Goal: Communication & Community: Answer question/provide support

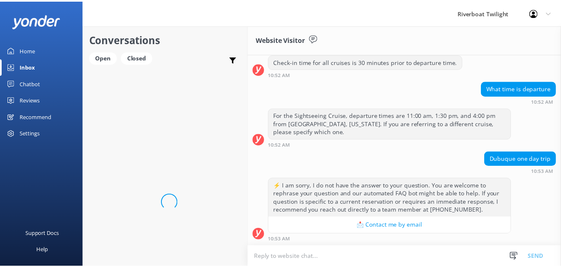
scroll to position [110, 0]
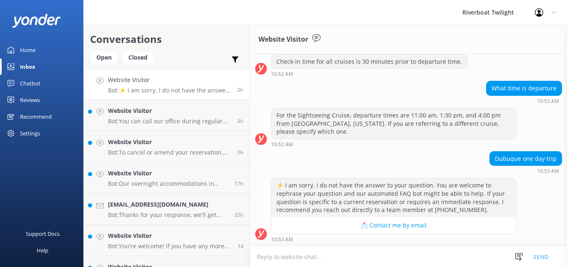
click at [30, 51] on div "Home" at bounding box center [27, 50] width 15 height 17
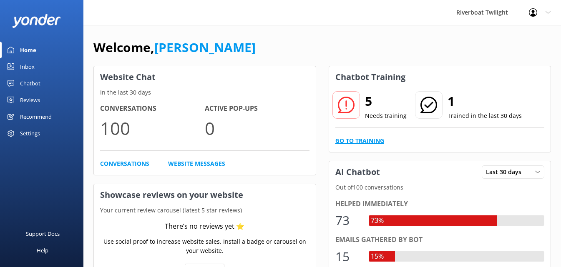
click at [363, 139] on link "Go to Training" at bounding box center [359, 140] width 49 height 9
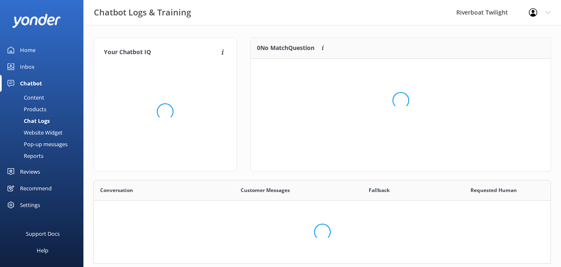
scroll to position [98, 293]
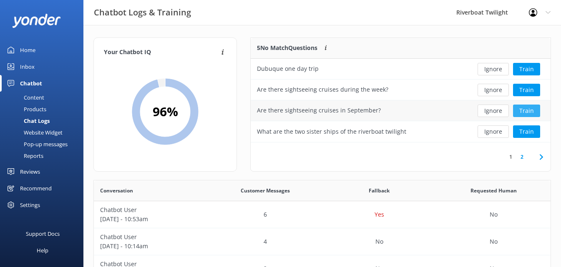
click at [525, 110] on button "Train" at bounding box center [526, 111] width 27 height 13
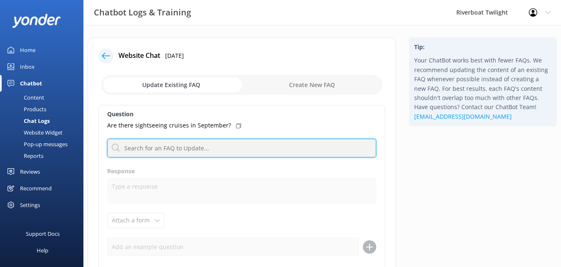
click at [157, 150] on input "text" at bounding box center [241, 148] width 269 height 19
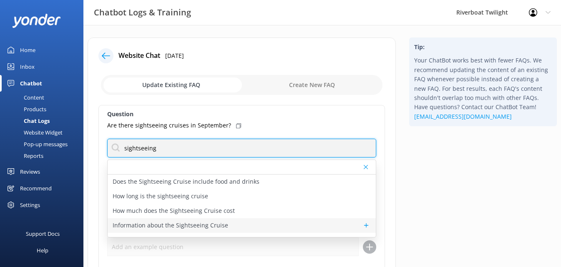
type input "sightseeing"
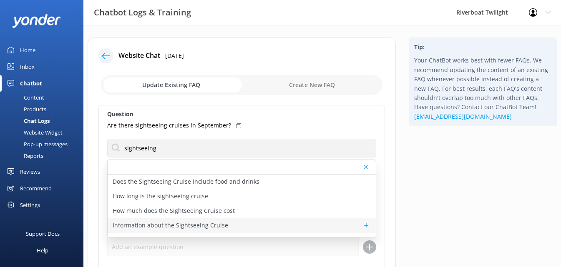
click at [188, 225] on p "Information about the Sightseeing Cruise" at bounding box center [170, 225] width 115 height 9
type textarea "The Sightseeing Cruise is a relaxing 90-minute journey aboard the Riverboat Twi…"
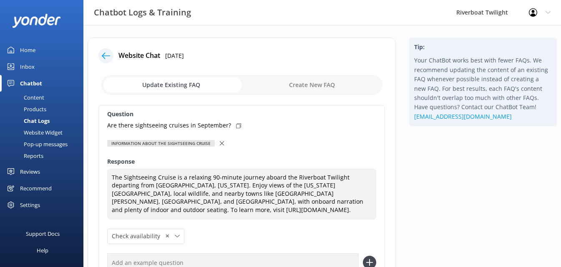
scroll to position [42, 0]
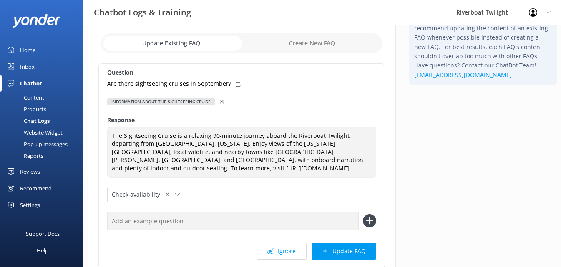
click at [310, 42] on input "checkbox" at bounding box center [241, 43] width 281 height 20
checkbox input "true"
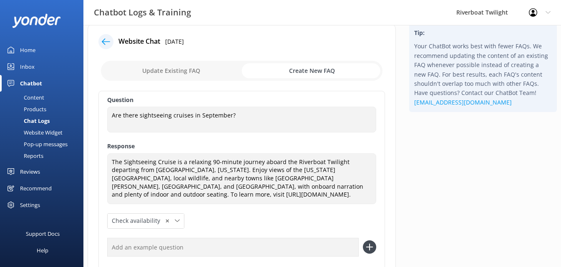
scroll to position [0, 0]
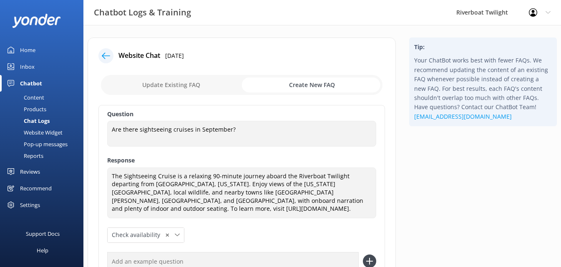
click at [103, 55] on use at bounding box center [106, 56] width 8 height 6
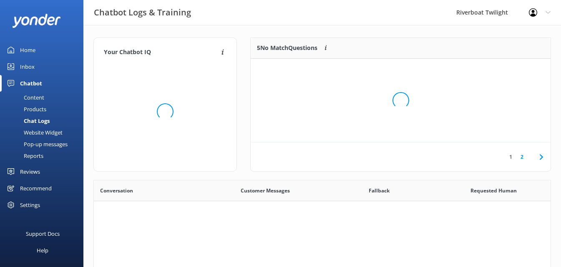
scroll to position [286, 450]
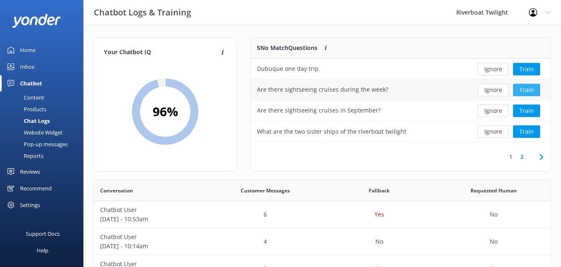
click at [527, 88] on button "Train" at bounding box center [526, 90] width 27 height 13
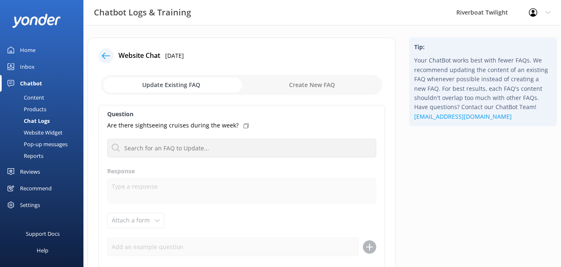
click at [299, 85] on input "checkbox" at bounding box center [241, 85] width 281 height 20
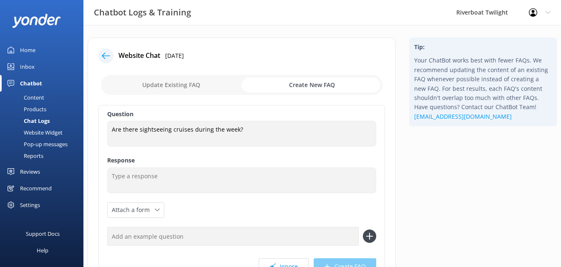
click at [303, 85] on input "checkbox" at bounding box center [241, 85] width 281 height 20
checkbox input "false"
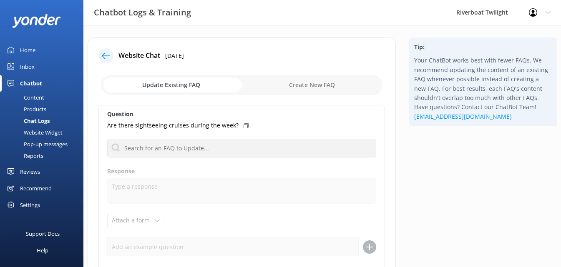
click at [232, 126] on p "Are there sightseeing cruises during the week?" at bounding box center [172, 125] width 131 height 9
click at [243, 127] on use at bounding box center [245, 126] width 5 height 4
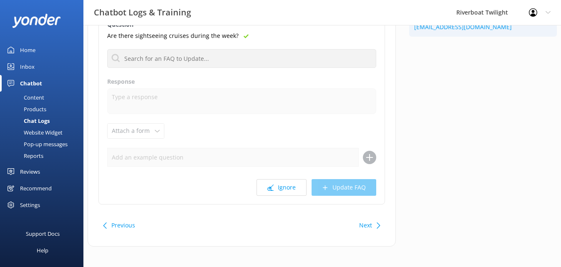
scroll to position [94, 0]
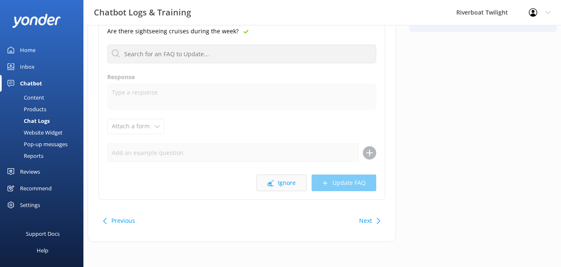
click at [288, 185] on button "Ignore" at bounding box center [281, 183] width 50 height 17
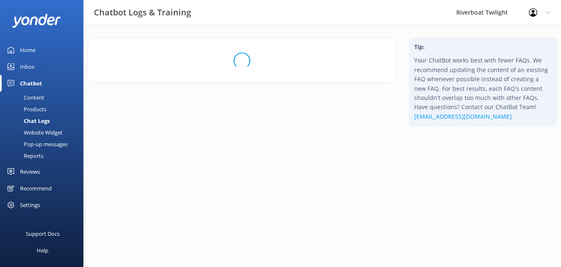
scroll to position [0, 0]
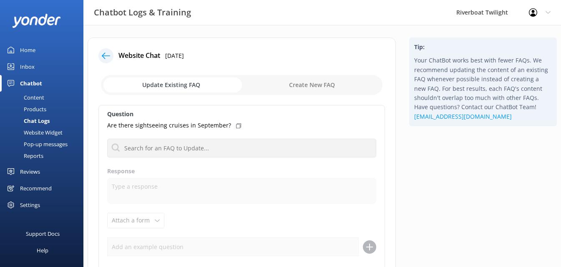
click at [307, 86] on input "checkbox" at bounding box center [241, 85] width 281 height 20
checkbox input "true"
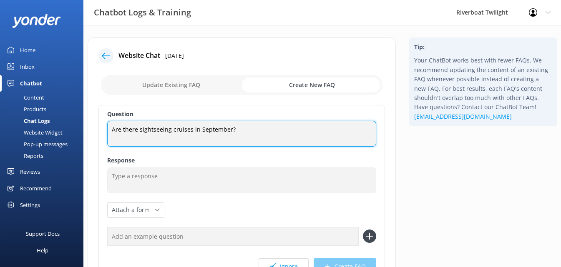
click at [181, 133] on textarea "Are there sightseeing cruises in September?" at bounding box center [241, 134] width 269 height 26
click at [228, 130] on textarea "Are there sightseeing cruises in September?" at bounding box center [241, 134] width 269 height 26
type textarea "When do you offer sightseeing cruises?"
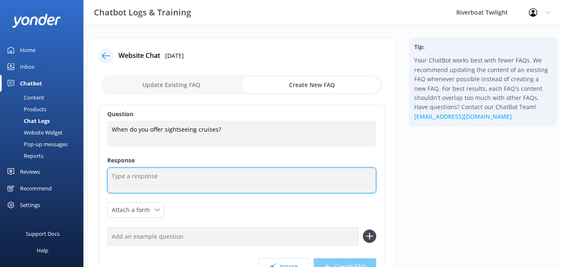
click at [157, 178] on textarea at bounding box center [241, 181] width 269 height 26
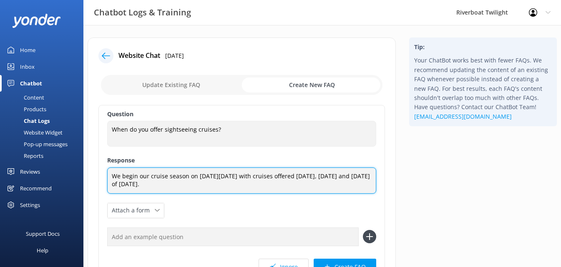
drag, startPoint x: 196, startPoint y: 184, endPoint x: 110, endPoint y: 177, distance: 85.7
click at [110, 177] on textarea "We begin our cruise season on [DATE][DATE] with cruises offered [DATE], [DATE] …" at bounding box center [241, 181] width 269 height 26
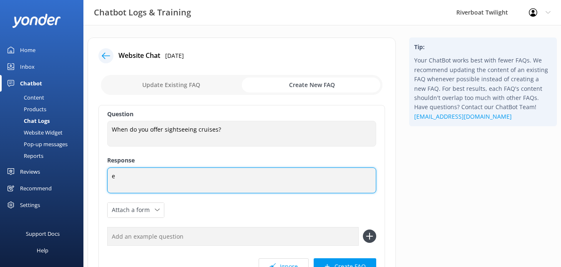
type textarea "e"
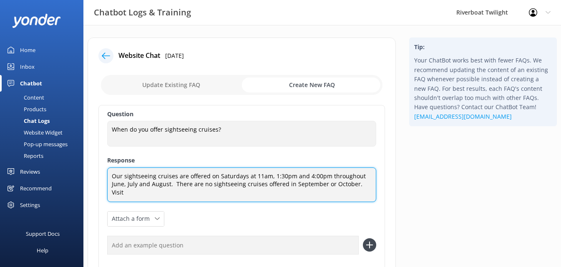
click at [368, 184] on textarea "Our sightseeing cruises are offered on Saturdays at 11am, 1:30pm and 4:00pm thr…" at bounding box center [241, 185] width 269 height 35
paste textarea "[URL][DOMAIN_NAME]"
click at [271, 194] on textarea "Our sightseeing cruises are offered on Saturdays at 11am, 1:30pm and 4:00pm thr…" at bounding box center [241, 185] width 269 height 35
click at [173, 185] on textarea "Our sightseeing cruises are offered on Saturdays at 11am, 1:30pm and 4:00pm thr…" at bounding box center [241, 185] width 269 height 35
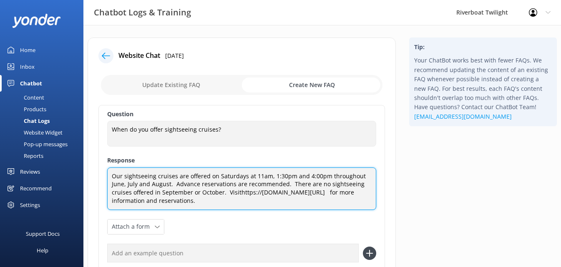
click at [158, 193] on textarea "Our sightseeing cruises are offered on Saturdays at 11am, 1:30pm and 4:00pm thr…" at bounding box center [241, 189] width 269 height 43
click at [248, 193] on textarea "Our sightseeing cruises are offered on Saturdays at 11am, 1:30pm and 4:00pm thr…" at bounding box center [241, 189] width 269 height 43
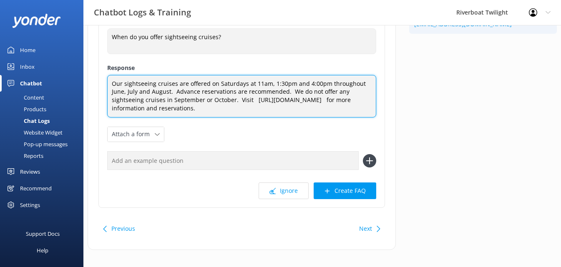
scroll to position [100, 0]
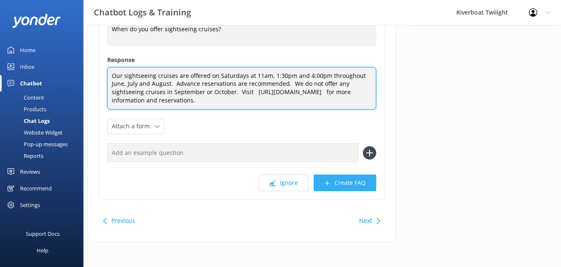
type textarea "Our sightseeing cruises are offered on Saturdays at 11am, 1:30pm and 4:00pm thr…"
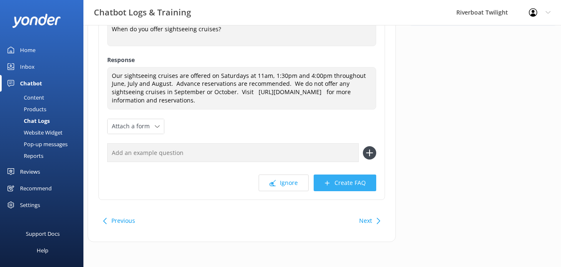
click at [347, 180] on button "Create FAQ" at bounding box center [345, 183] width 63 height 17
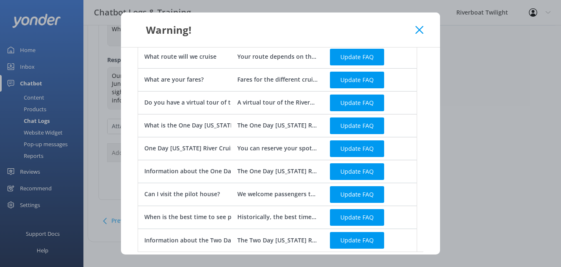
scroll to position [417, 0]
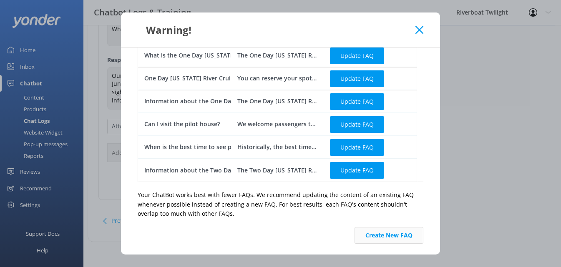
click at [383, 231] on button "Create New FAQ" at bounding box center [388, 235] width 69 height 17
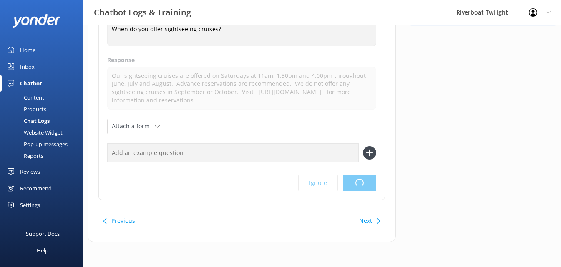
scroll to position [0, 0]
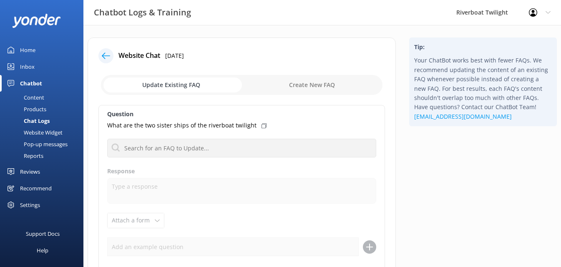
click at [297, 86] on input "checkbox" at bounding box center [241, 85] width 281 height 20
checkbox input "true"
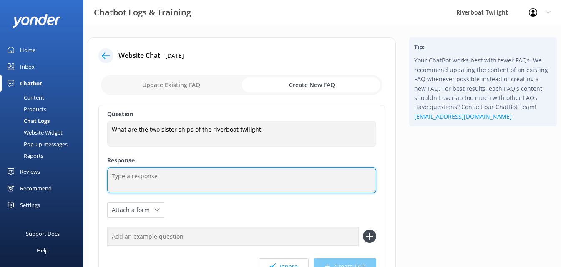
click at [132, 177] on textarea at bounding box center [241, 181] width 269 height 26
type textarea "T"
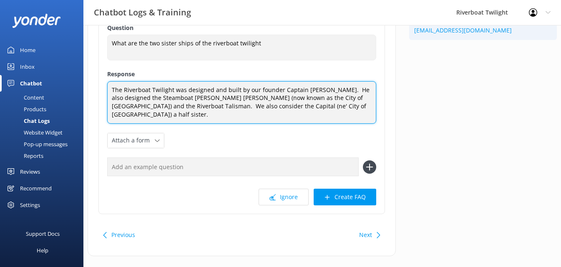
scroll to position [93, 0]
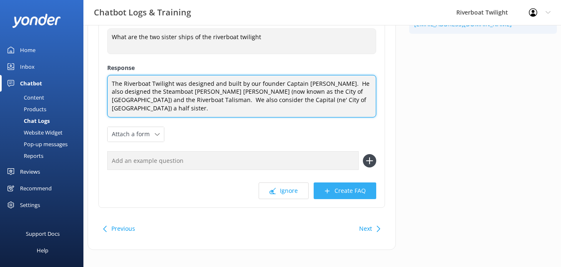
type textarea "The Riverboat Twilight was designed and built by our founder Captain [PERSON_NA…"
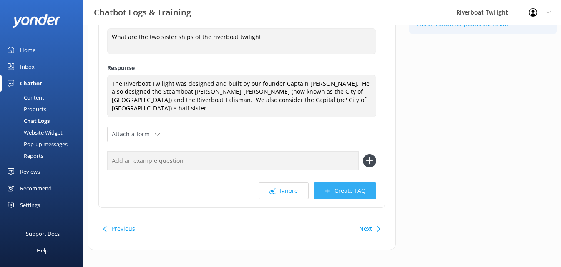
click at [342, 183] on button "Create FAQ" at bounding box center [345, 191] width 63 height 17
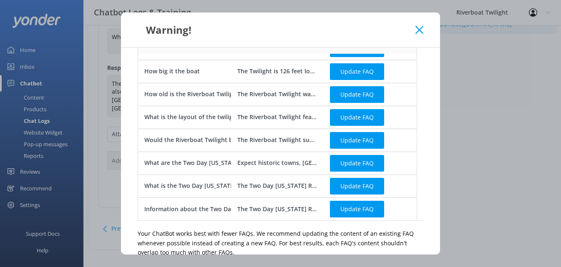
scroll to position [85, 0]
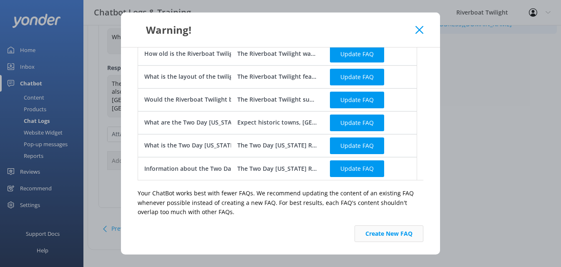
click at [384, 235] on button "Create New FAQ" at bounding box center [388, 234] width 69 height 17
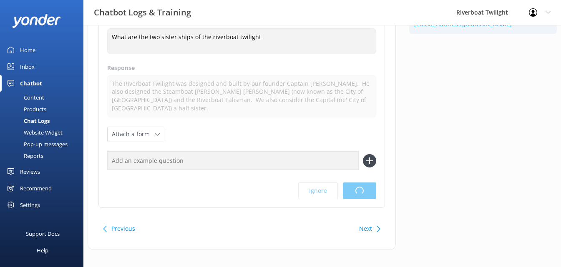
scroll to position [0, 0]
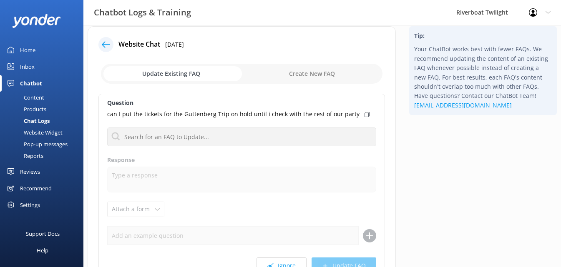
scroll to position [11, 0]
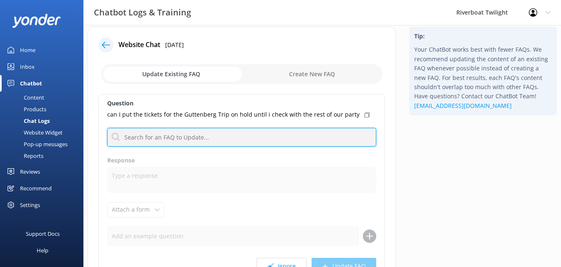
click at [144, 141] on input "text" at bounding box center [241, 137] width 269 height 19
click at [155, 137] on input "text" at bounding box center [241, 137] width 269 height 19
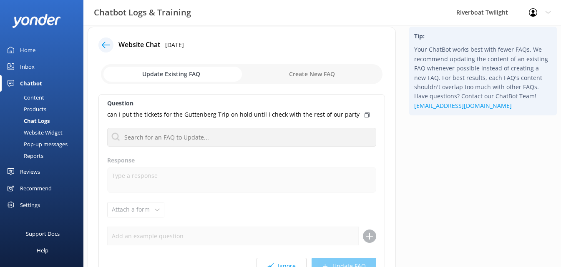
click at [34, 18] on img at bounding box center [37, 21] width 48 height 14
click at [30, 52] on div "Home" at bounding box center [27, 50] width 15 height 17
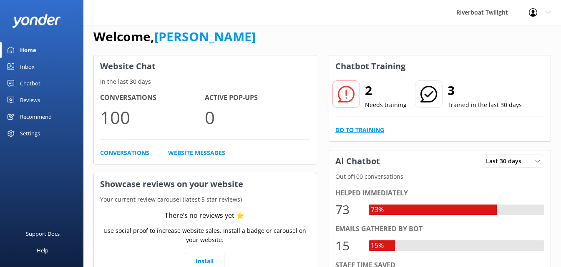
click at [366, 128] on link "Go to Training" at bounding box center [359, 129] width 49 height 9
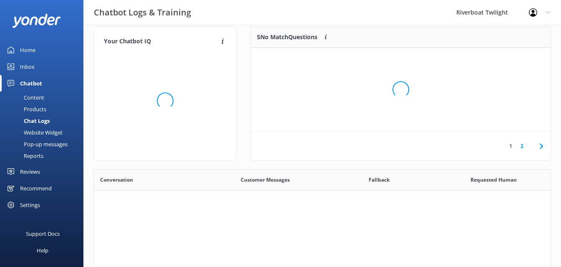
scroll to position [57, 293]
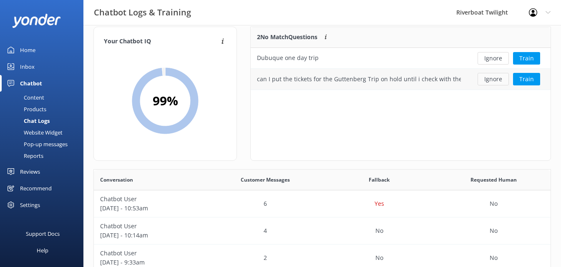
click at [499, 80] on button "Ignore" at bounding box center [492, 79] width 31 height 13
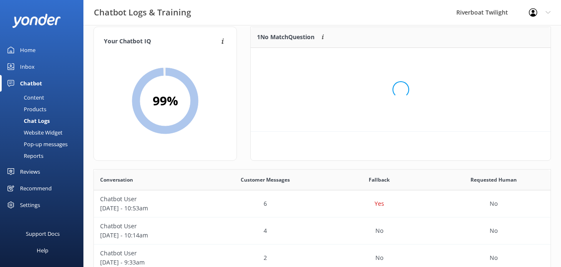
scroll to position [36, 293]
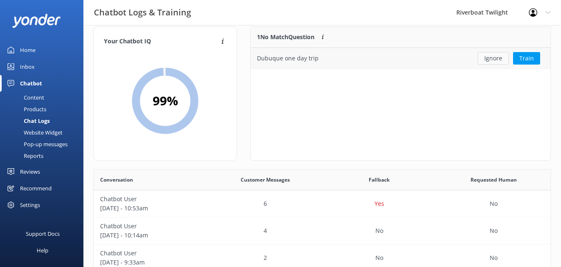
click at [493, 59] on button "Ignore" at bounding box center [492, 58] width 31 height 13
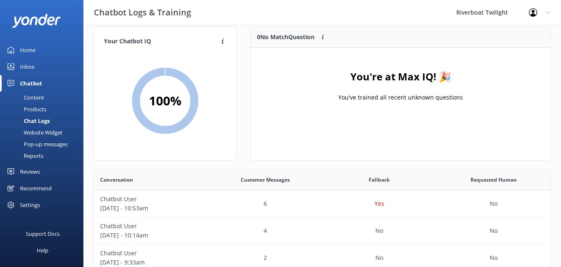
click at [31, 49] on div "Home" at bounding box center [27, 50] width 15 height 17
